Goal: Information Seeking & Learning: Learn about a topic

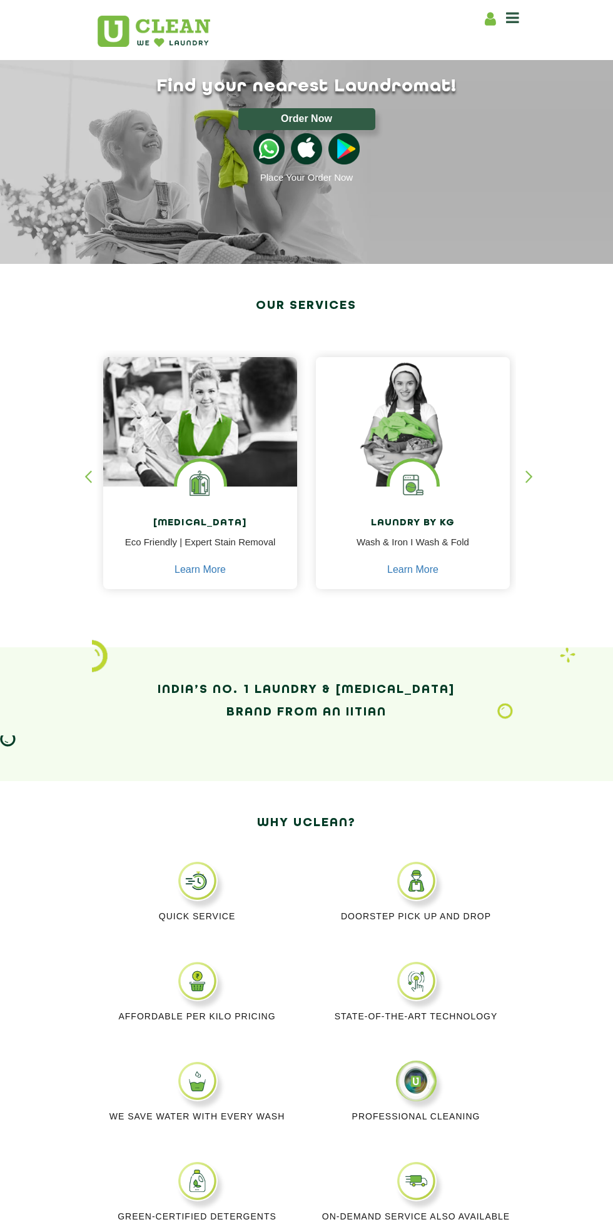
click at [448, 493] on div "Laundry by Kg Wash & Iron I Wash & Fold Learn More" at bounding box center [413, 539] width 194 height 105
click at [472, 469] on img at bounding box center [413, 421] width 194 height 129
click at [539, 485] on div "button" at bounding box center [534, 487] width 19 height 34
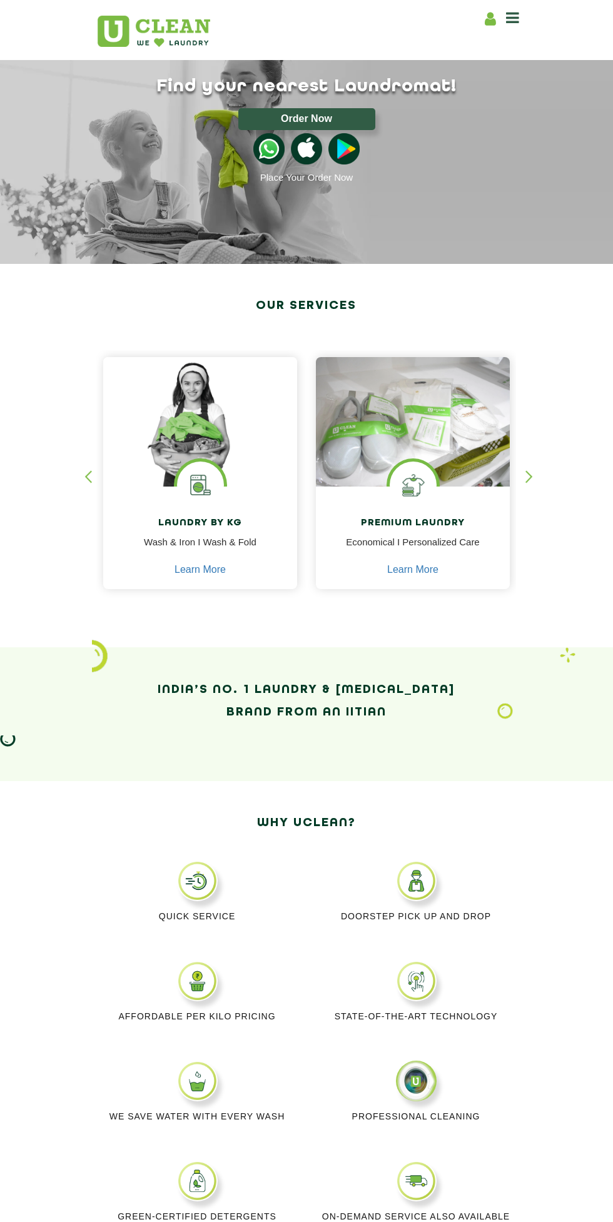
click at [233, 538] on p "Wash & Iron I Wash & Fold" at bounding box center [200, 549] width 175 height 28
click at [241, 472] on img at bounding box center [200, 421] width 194 height 129
click at [239, 472] on img at bounding box center [200, 421] width 194 height 129
click at [515, 18] on icon at bounding box center [512, 17] width 13 height 15
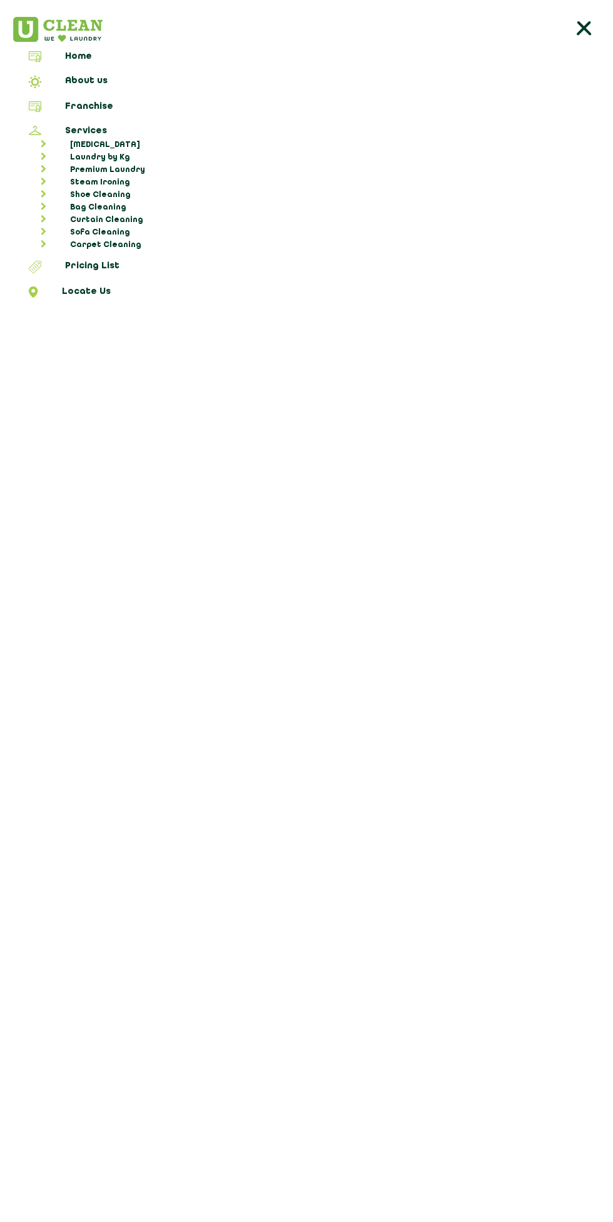
click at [143, 151] on link "Laundry by Kg" at bounding box center [313, 157] width 592 height 13
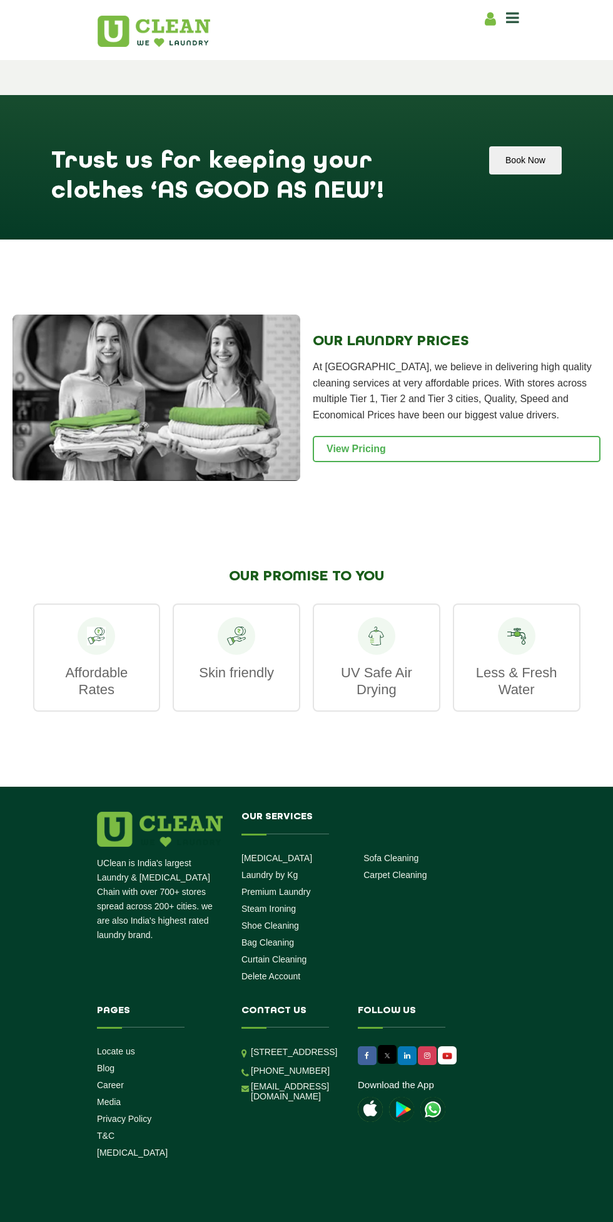
scroll to position [1374, 0]
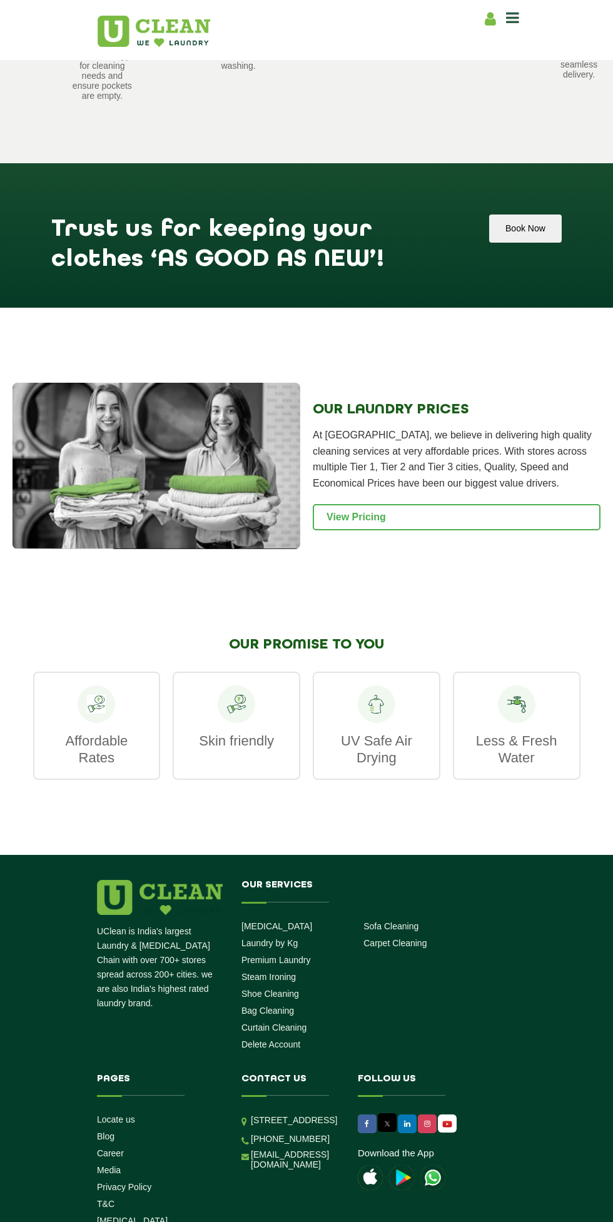
click at [512, 507] on link "View Pricing" at bounding box center [457, 517] width 288 height 26
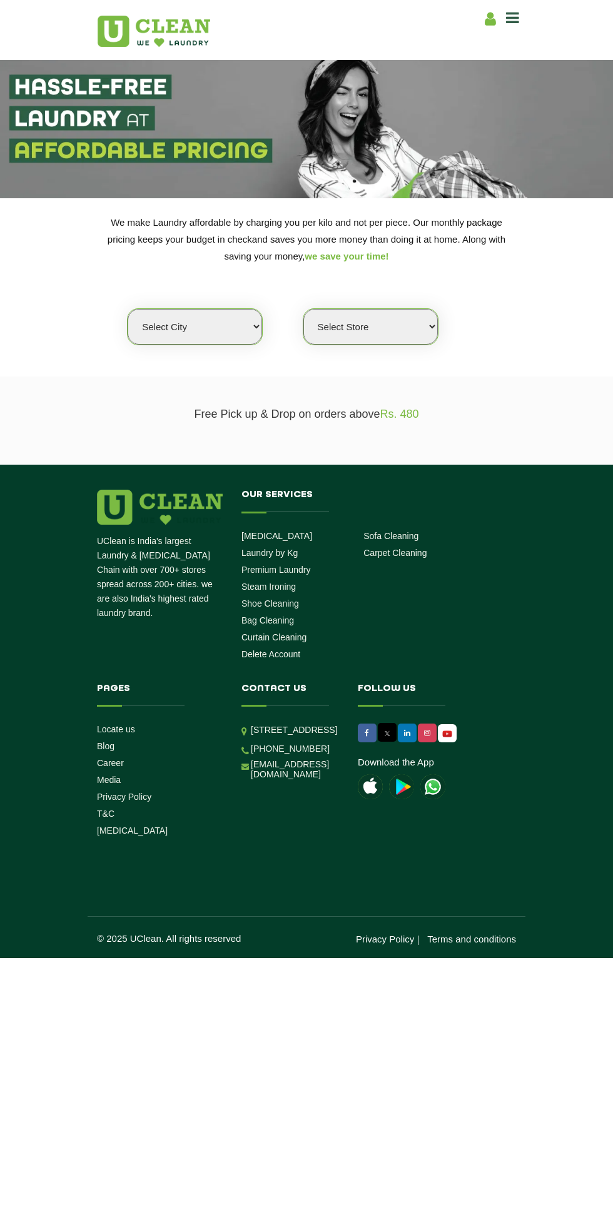
click at [191, 327] on select "Select city Aalo Agartala Agra Ahmedabad Akola Aligarh Alwar - UClean Select Am…" at bounding box center [195, 327] width 134 height 36
select select "31"
click at [128, 309] on select "Select city Aalo Agartala Agra Ahmedabad Akola Aligarh Alwar - UClean Select Am…" at bounding box center [195, 327] width 134 height 36
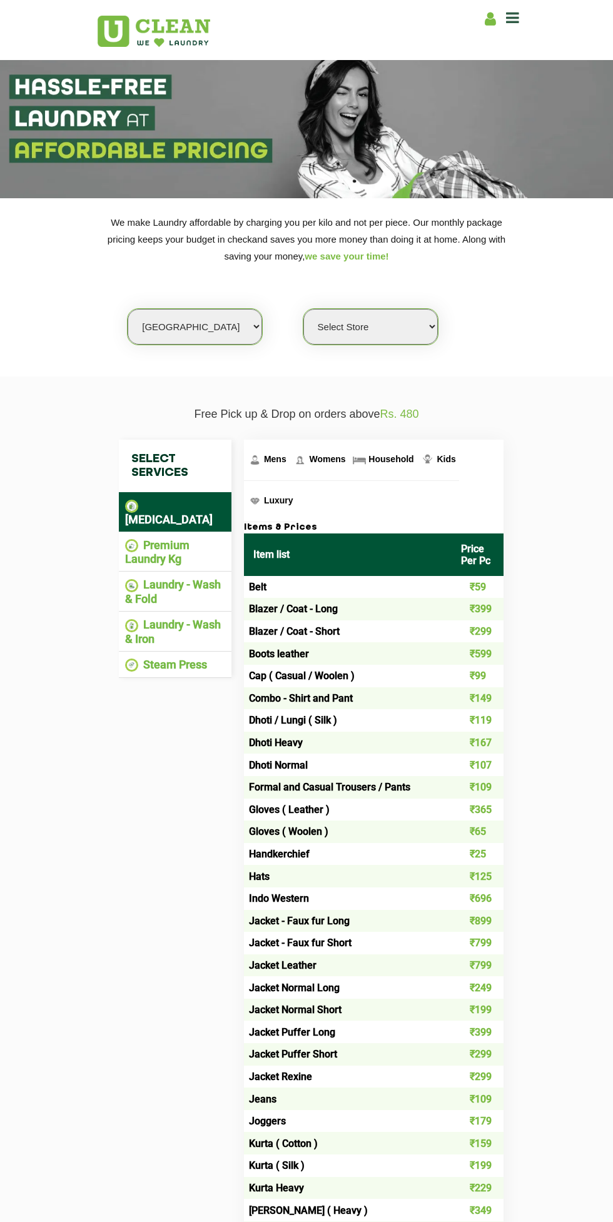
click at [397, 315] on select "Select Store" at bounding box center [370, 327] width 134 height 36
click at [436, 314] on select "Select Store" at bounding box center [370, 327] width 134 height 36
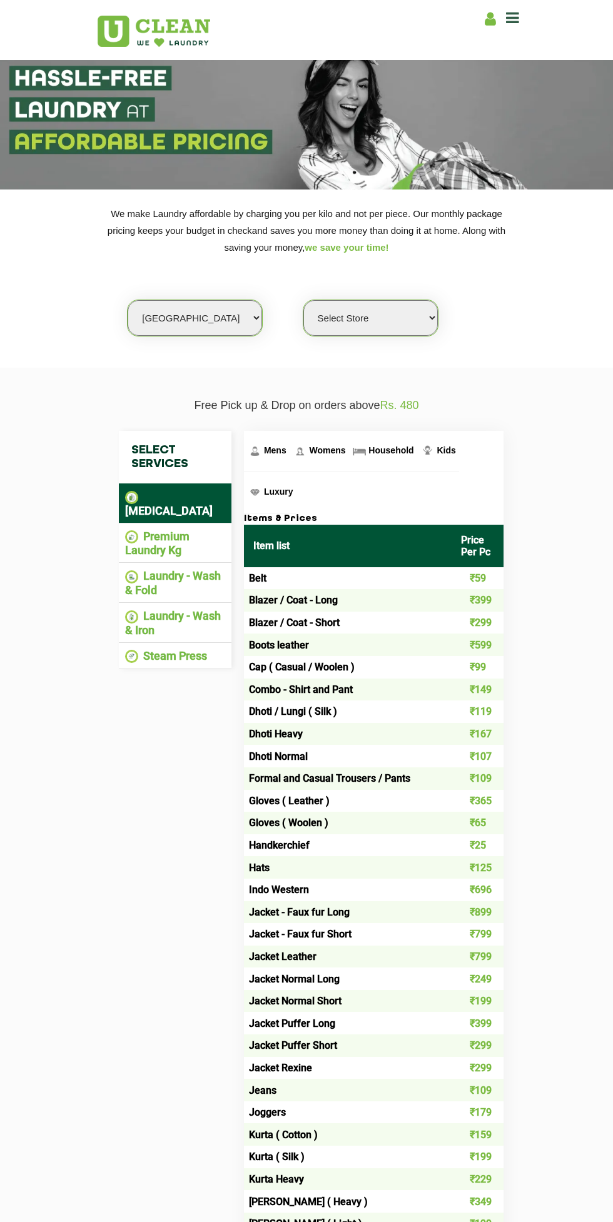
scroll to position [9, 0]
click at [198, 530] on li "Premium Laundry Kg" at bounding box center [175, 544] width 100 height 28
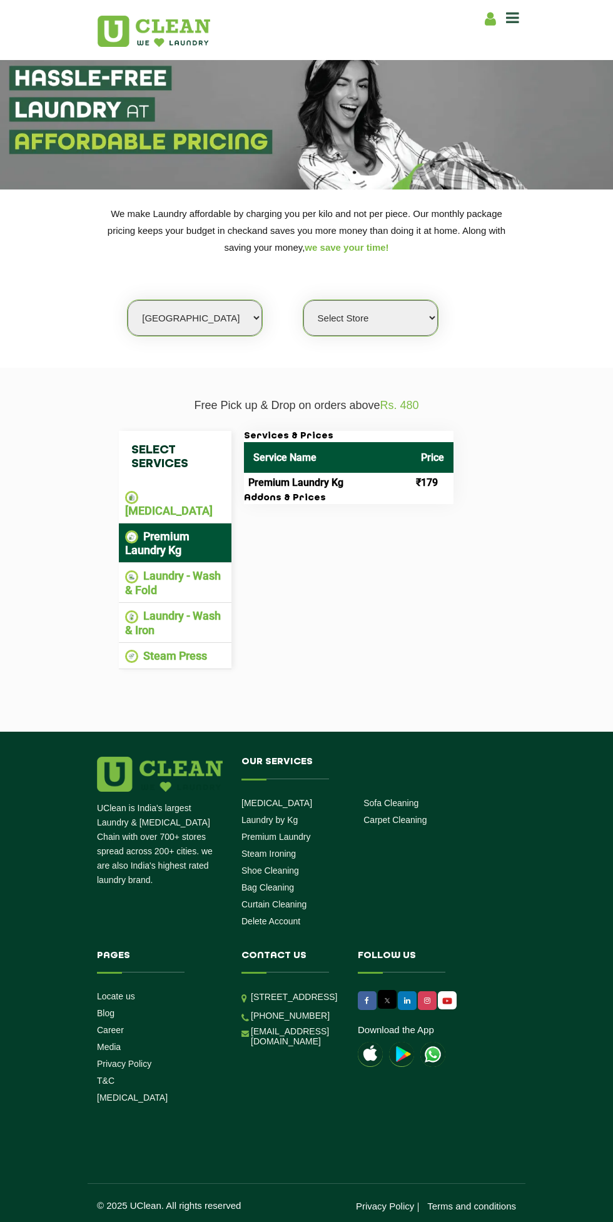
click at [193, 569] on li "Laundry - Wash & Fold" at bounding box center [175, 583] width 100 height 28
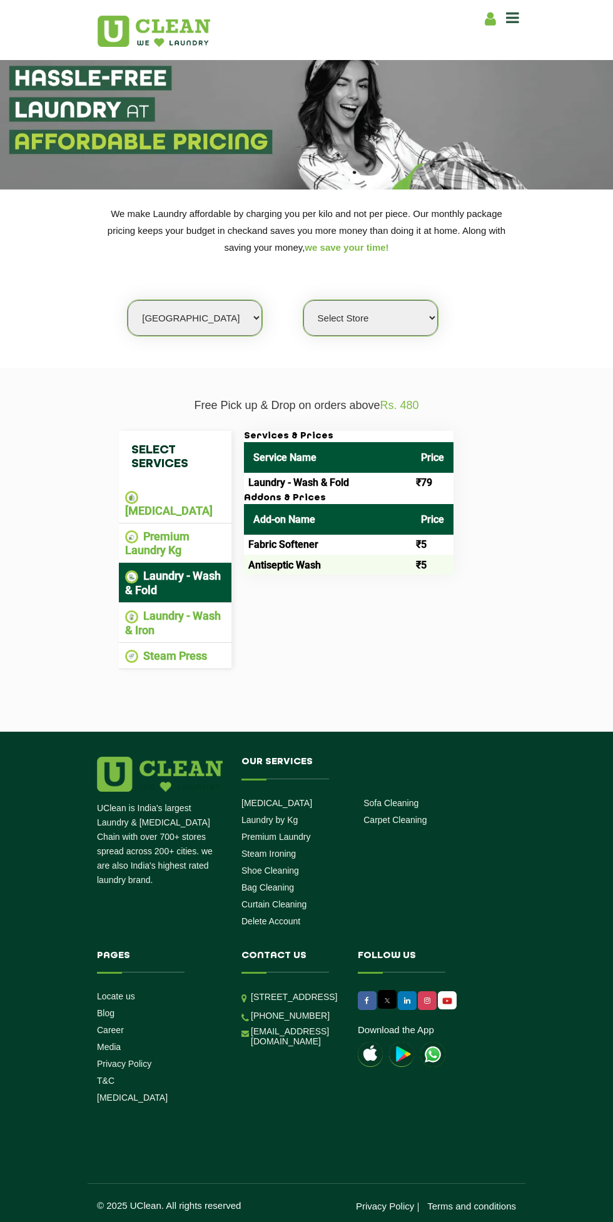
click at [229, 603] on ul "Laundry - Wash & Iron" at bounding box center [175, 623] width 113 height 40
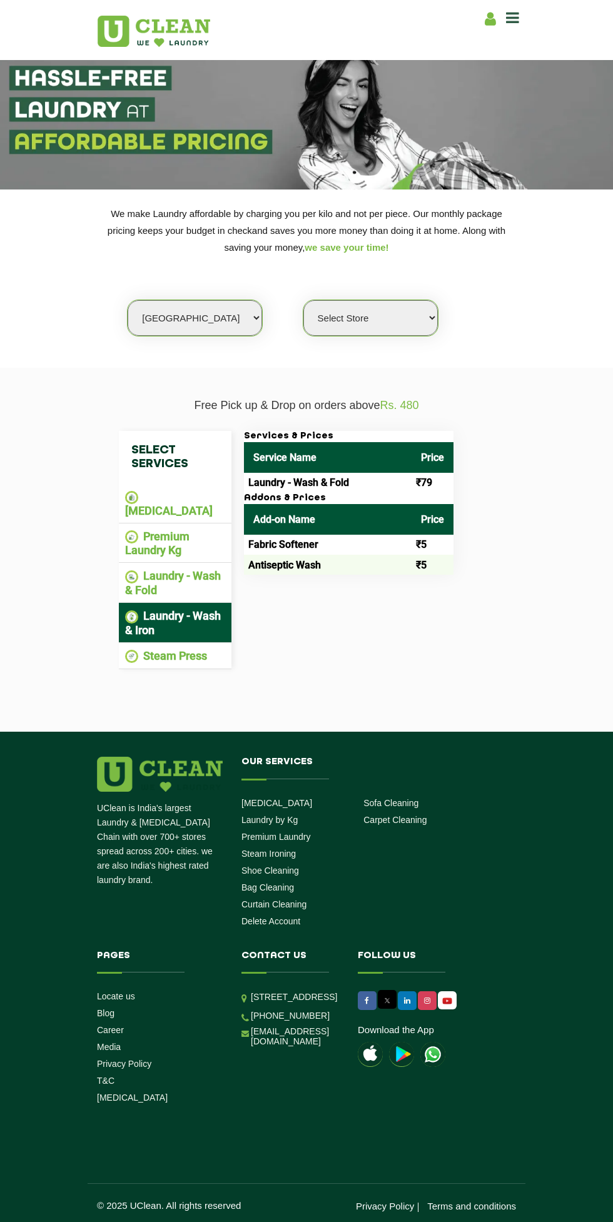
click at [181, 569] on li "Laundry - Wash & Fold" at bounding box center [175, 583] width 100 height 28
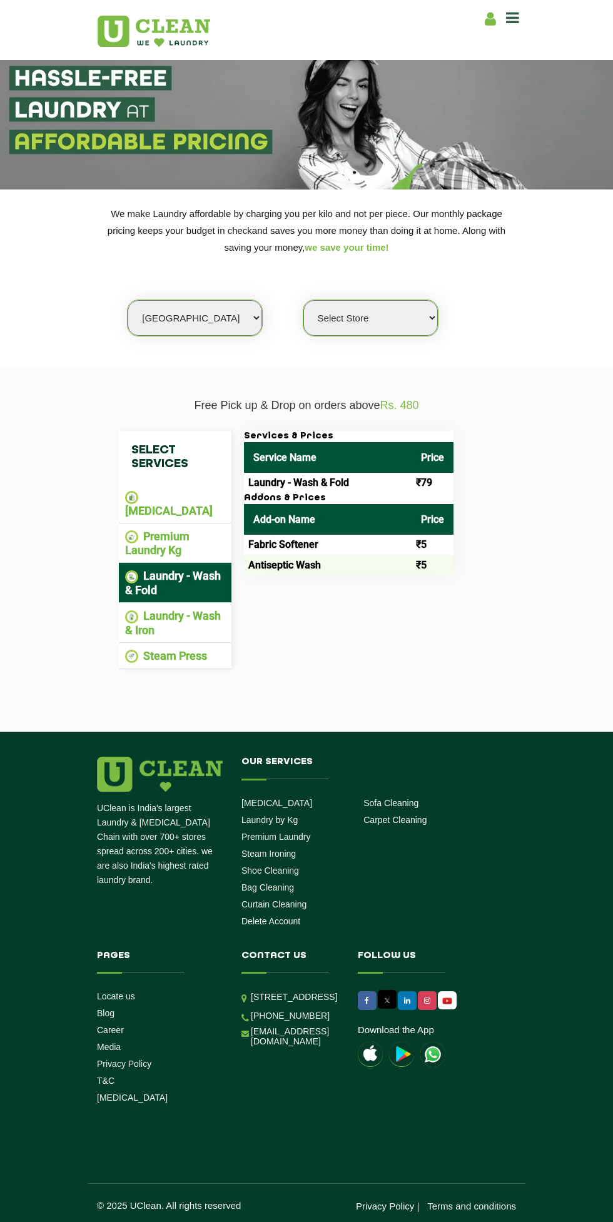
click at [187, 609] on li "Laundry - Wash & Iron" at bounding box center [175, 623] width 100 height 28
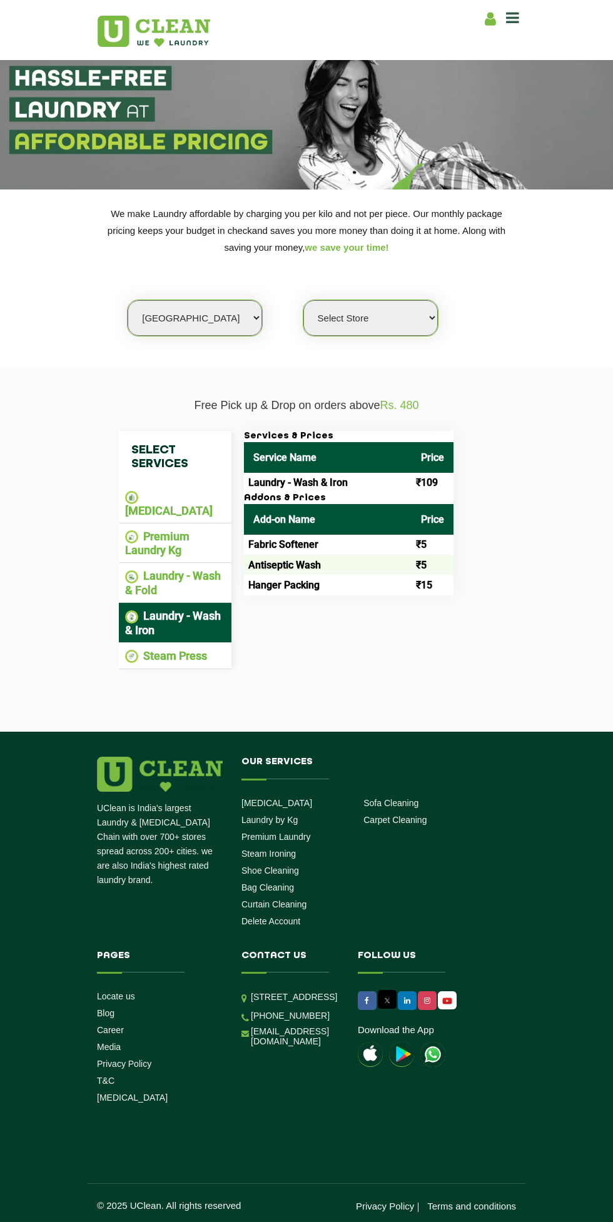
scroll to position [0, 0]
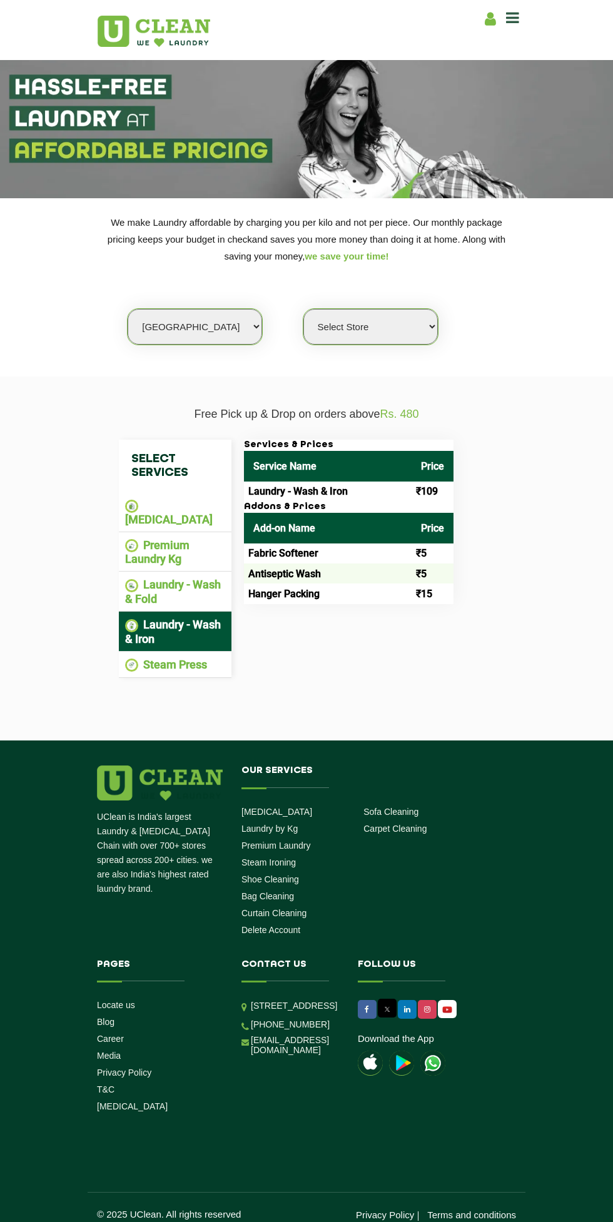
click at [511, 18] on icon at bounding box center [512, 17] width 13 height 15
